Goal: Navigation & Orientation: Find specific page/section

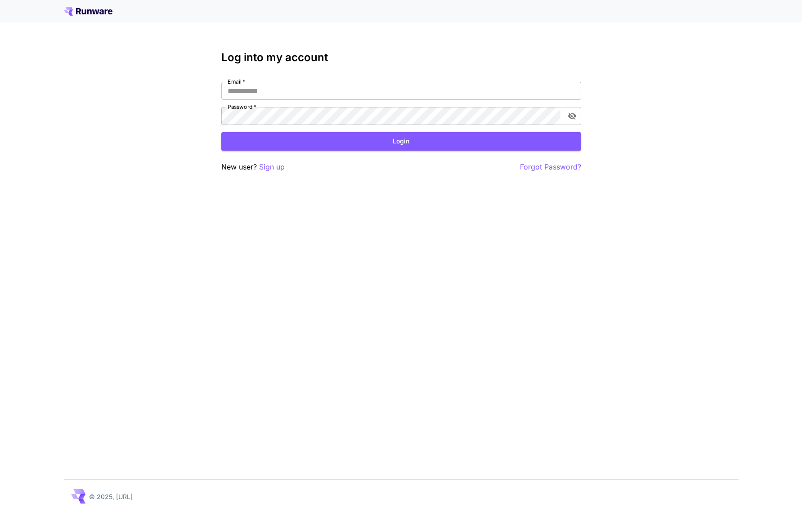
type input "**********"
click at [313, 150] on div "**********" at bounding box center [401, 111] width 360 height 121
click at [313, 147] on button "Login" at bounding box center [401, 141] width 360 height 18
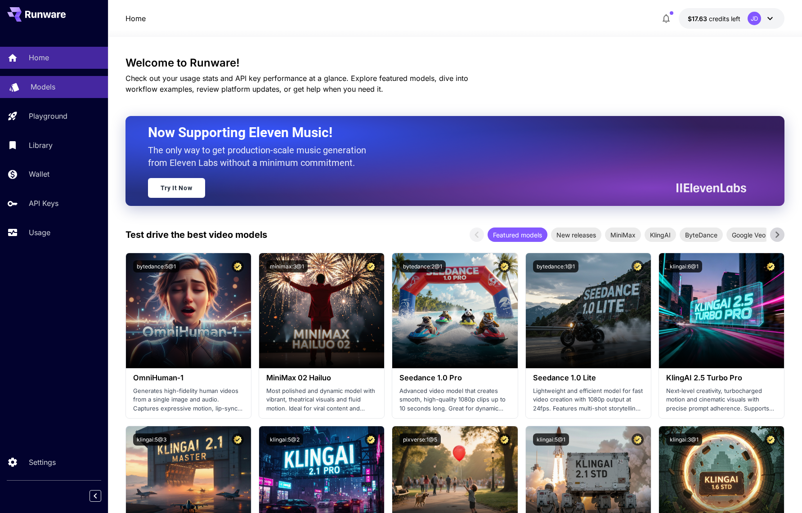
click at [36, 88] on p "Models" at bounding box center [43, 86] width 25 height 11
